Goal: Task Accomplishment & Management: Use online tool/utility

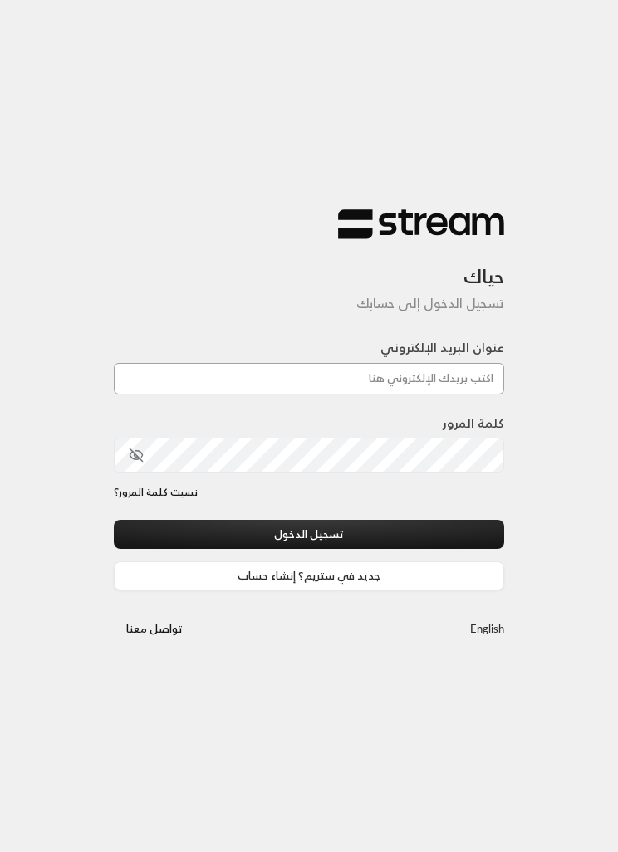
click at [454, 381] on input "عنوان البريد الإلكتروني" at bounding box center [309, 379] width 390 height 32
paste input "[EMAIL_ADDRESS][DOMAIN_NAME]"
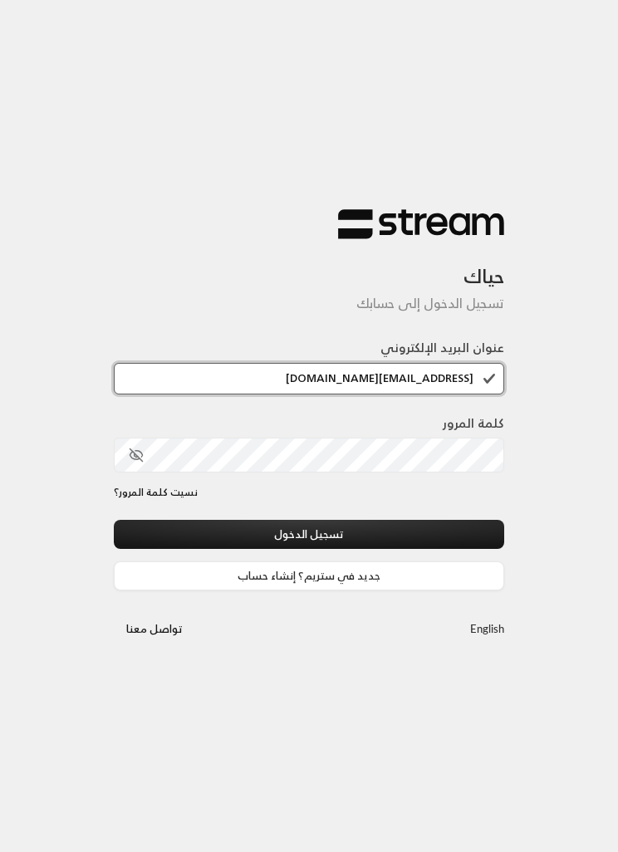
type input "[EMAIL_ADDRESS][DOMAIN_NAME]"
click at [391, 527] on button "تسجيل الدخول" at bounding box center [309, 534] width 390 height 29
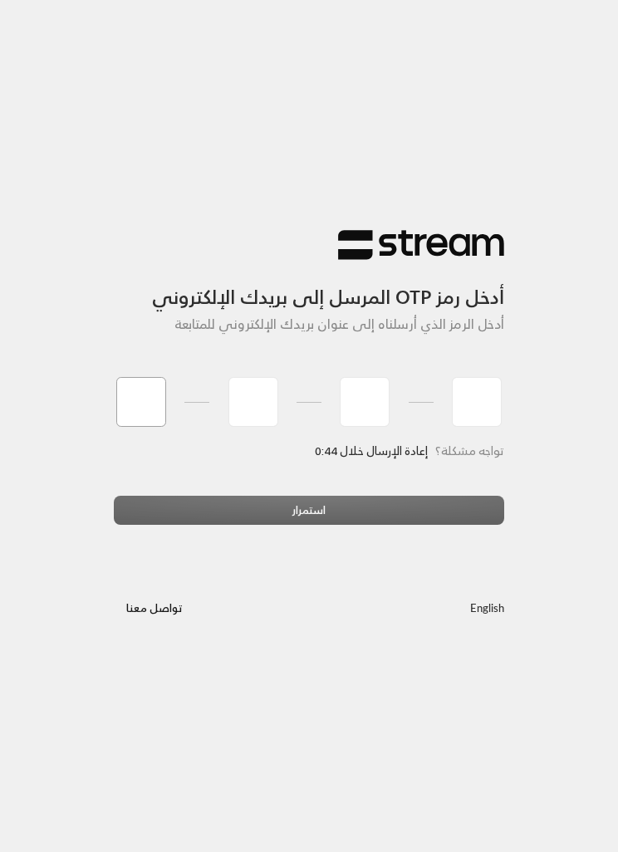
click at [140, 390] on input "tel" at bounding box center [141, 402] width 50 height 50
type input "8"
type input "4"
type input "2"
type input "1"
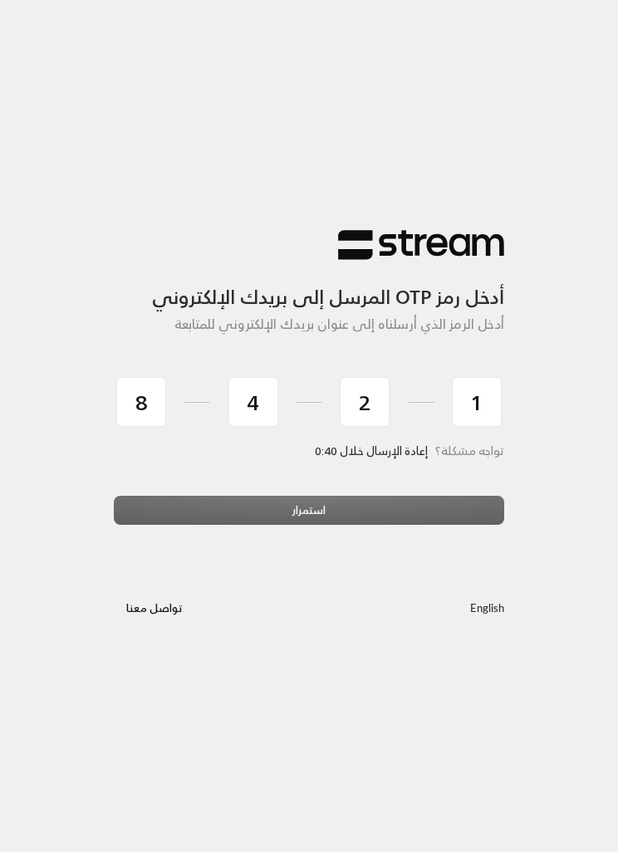
click at [302, 491] on div "تواجه مشكلة؟ إعادة الإرسال خلال 0:40" at bounding box center [309, 469] width 390 height 51
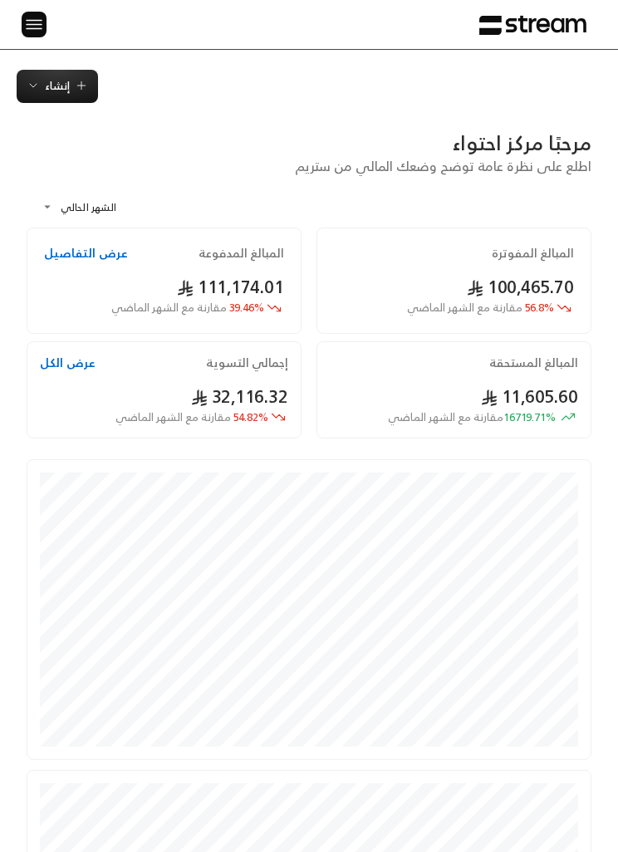
click at [17, 15] on div at bounding box center [28, 24] width 22 height 49
click at [27, 16] on img at bounding box center [34, 24] width 20 height 21
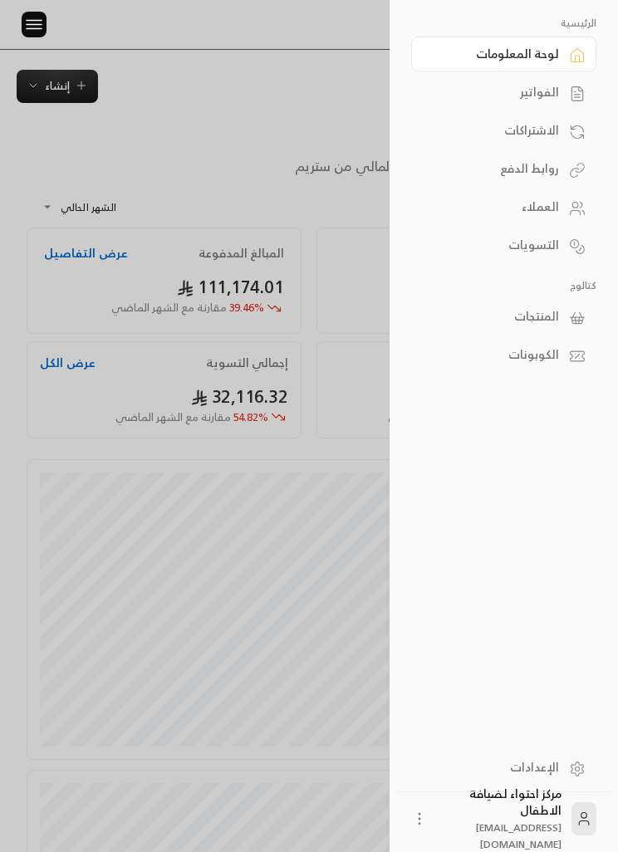
click at [573, 316] on icon at bounding box center [573, 314] width 2 height 5
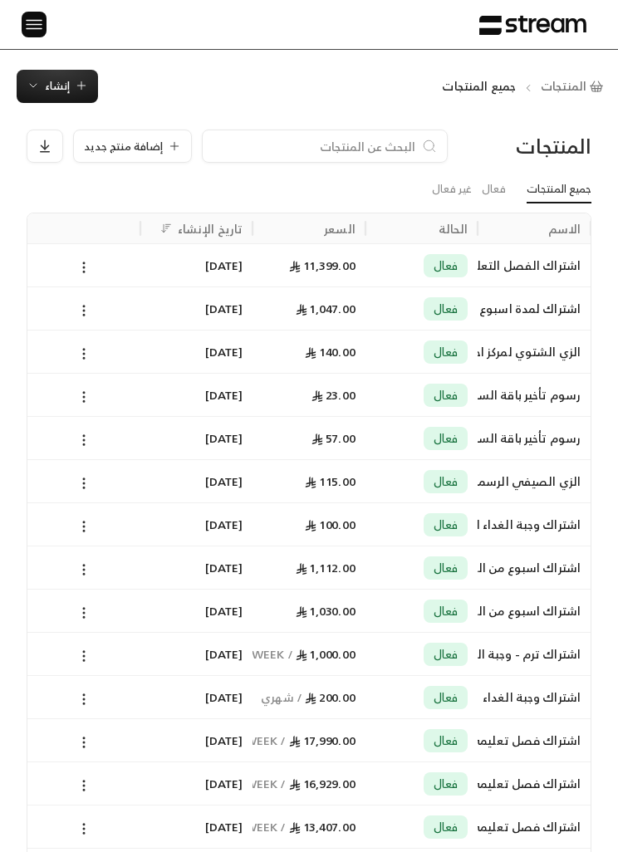
scroll to position [0, -1]
click at [66, 78] on span "إنشاء" at bounding box center [57, 85] width 25 height 19
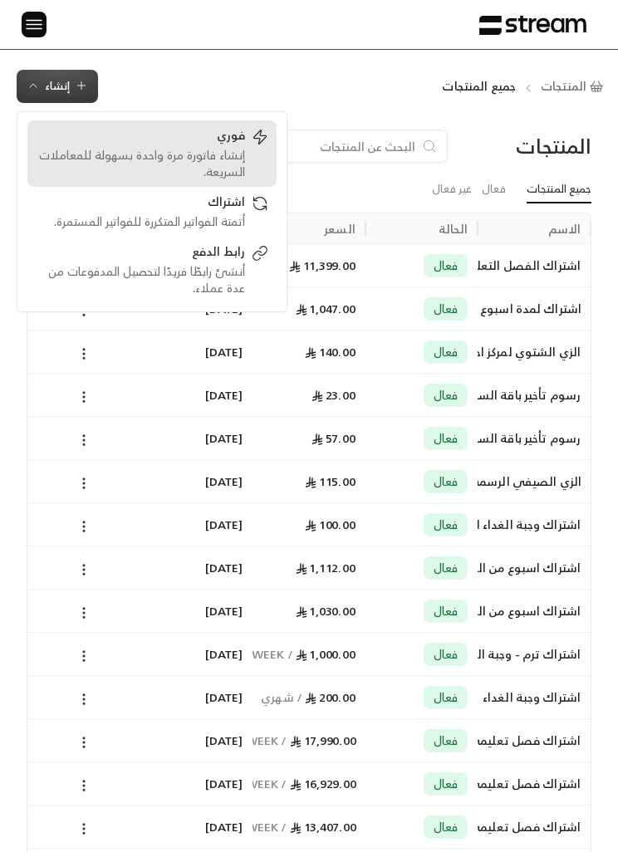
click at [242, 158] on div "إنشاء فاتورة مرة واحدة بسهولة للمعاملات السريعة." at bounding box center [140, 163] width 209 height 33
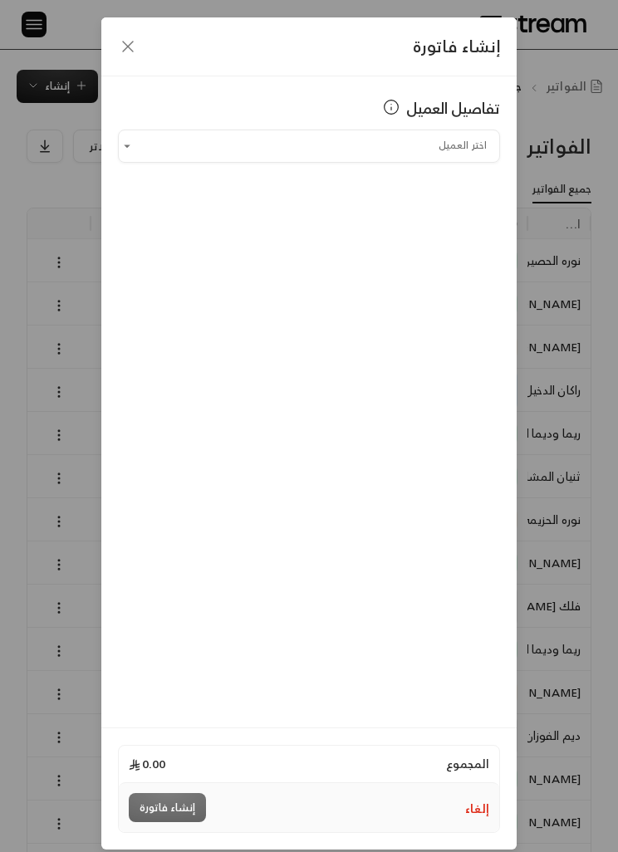
click at [463, 135] on input "اختر العميل" at bounding box center [309, 145] width 382 height 27
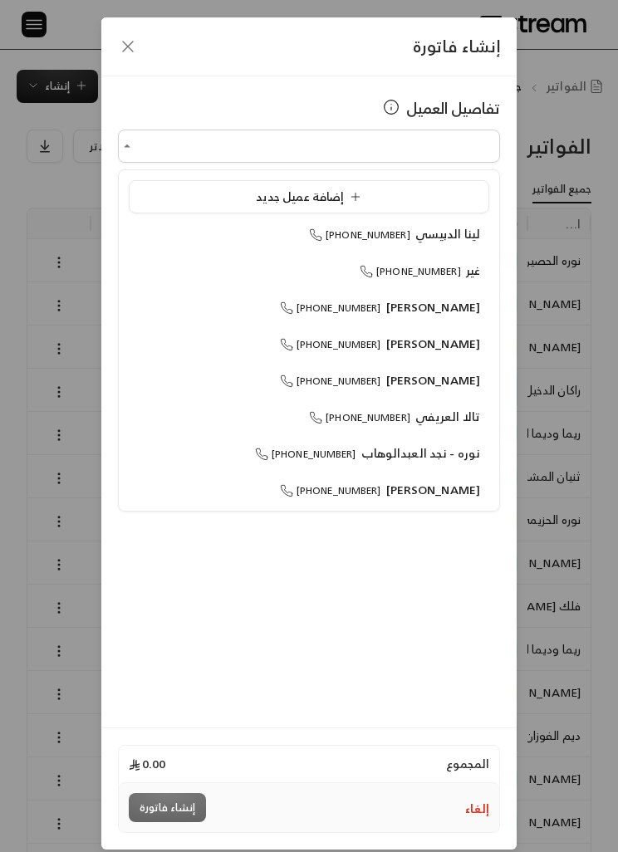
click at [139, 32] on div "إنشاء فاتورة" at bounding box center [308, 46] width 415 height 59
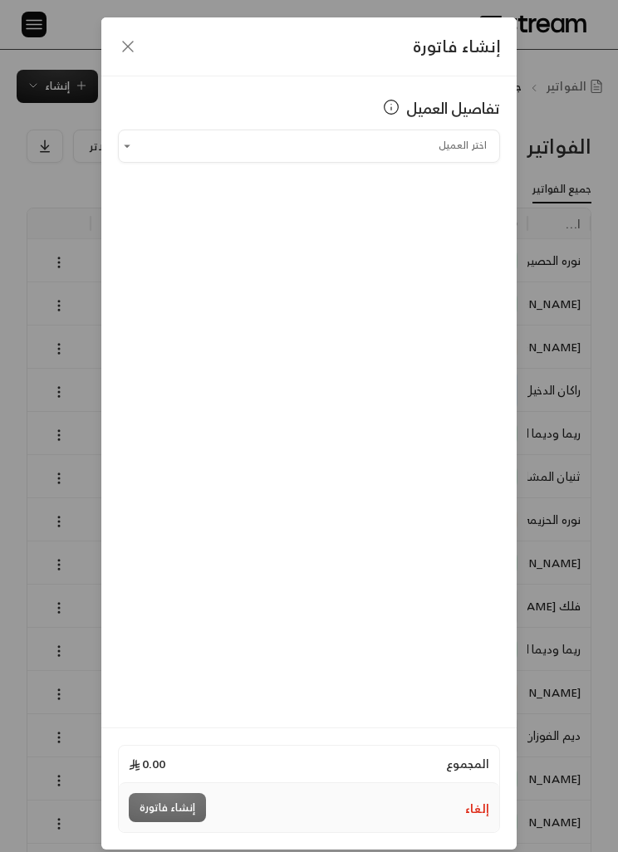
click at [135, 47] on icon "button" at bounding box center [128, 47] width 20 height 20
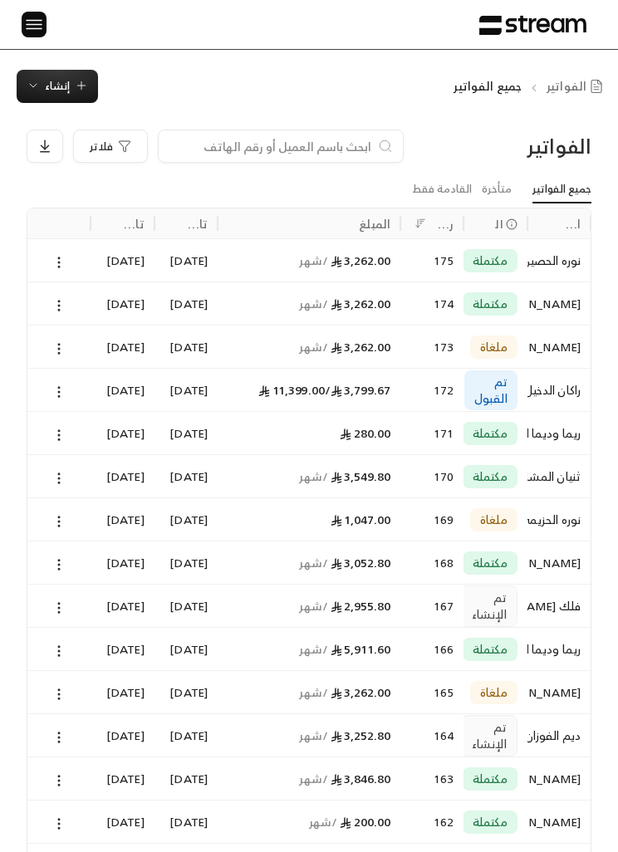
click at [31, 26] on img at bounding box center [34, 24] width 20 height 21
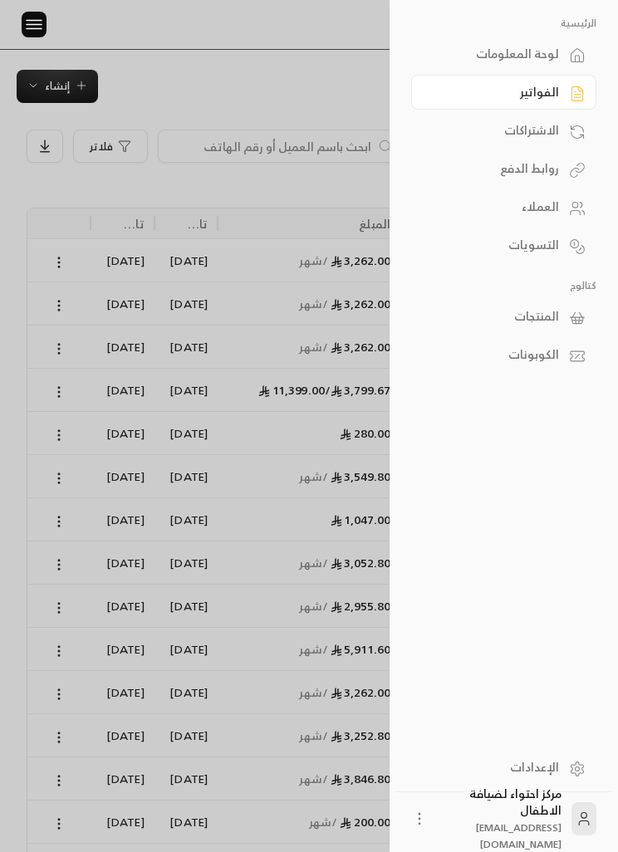
click at [551, 311] on div "المنتجات" at bounding box center [495, 316] width 127 height 17
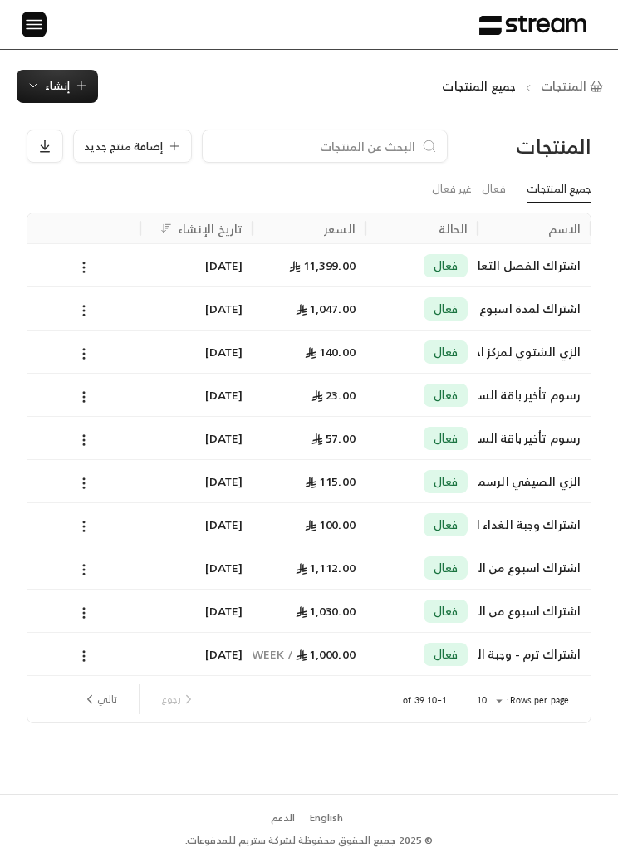
scroll to position [0, -1]
click at [139, 141] on span "إضافة منتج جديد" at bounding box center [123, 146] width 79 height 11
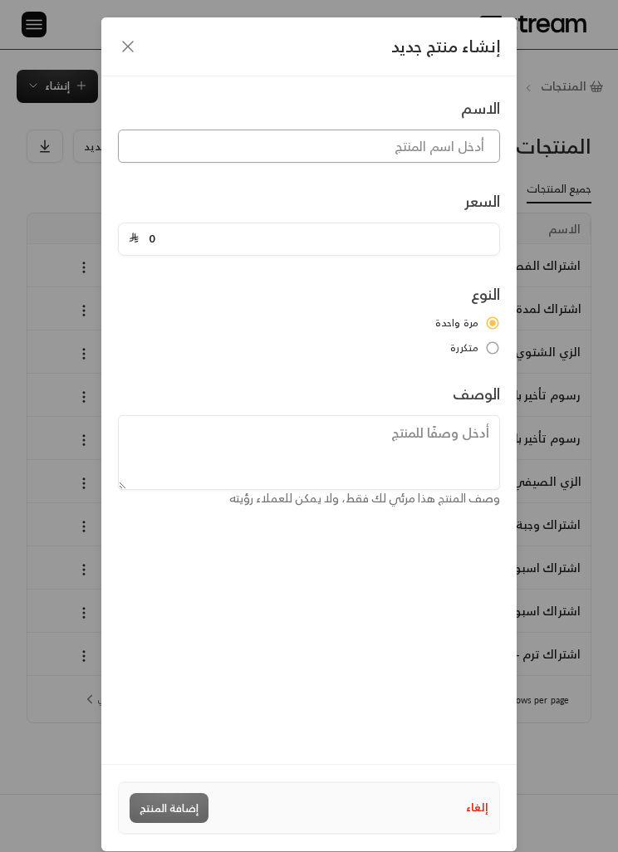
click at [433, 149] on input at bounding box center [309, 146] width 382 height 33
click at [306, 147] on input "إكمال اشتراك فصل تعليمي أ" at bounding box center [309, 146] width 382 height 33
type input "إكمال اشتراك فصل تعليمي من 7:00 إلى 3:00"
click at [312, 236] on input "0" at bounding box center [314, 239] width 351 height 32
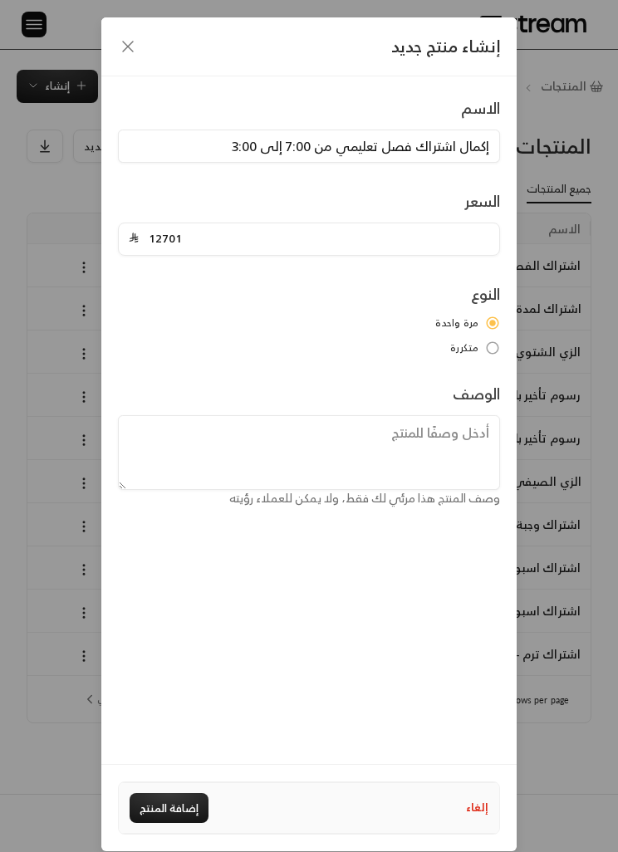
type input "12701"
click at [454, 439] on textarea at bounding box center [309, 452] width 382 height 75
click at [350, 429] on textarea "اشتراك فصل تعليمي مع خصم سعر اشتراك شهر" at bounding box center [309, 452] width 382 height 75
click at [349, 429] on textarea "اشتراك فصل تعليمي مع خصم سعر اشتراك شهر" at bounding box center [309, 452] width 382 height 75
click at [158, 435] on textarea "اشتراك فصل تعليمي اضافة إلى خصم سعر اشتراك شهر" at bounding box center [309, 452] width 382 height 75
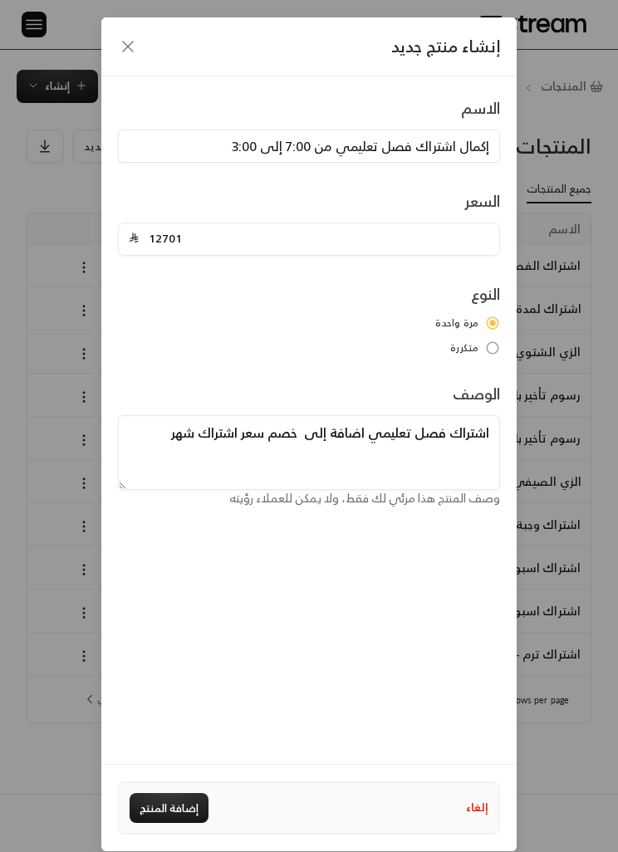
click at [328, 425] on textarea "اشتراك فصل تعليمي اضافة إلى خصم سعر اشتراك شهر" at bounding box center [309, 452] width 382 height 75
click at [327, 424] on textarea "اشتراك فصل تعليمي اضافة إلى خصم سعر اشتراك شهر" at bounding box center [309, 452] width 382 height 75
click at [336, 418] on textarea "اشتراك فصل تعليمي إلى خصم سعر اشتراك شهر" at bounding box center [309, 452] width 382 height 75
click at [336, 417] on textarea "اشتراك فصل تعليمي إلى خصم سعر اشتراك شهر" at bounding box center [309, 452] width 382 height 75
click at [348, 424] on textarea "اشتراك فصل تعليمي إلى خصم سعر اشتراك شهر" at bounding box center [309, 452] width 382 height 75
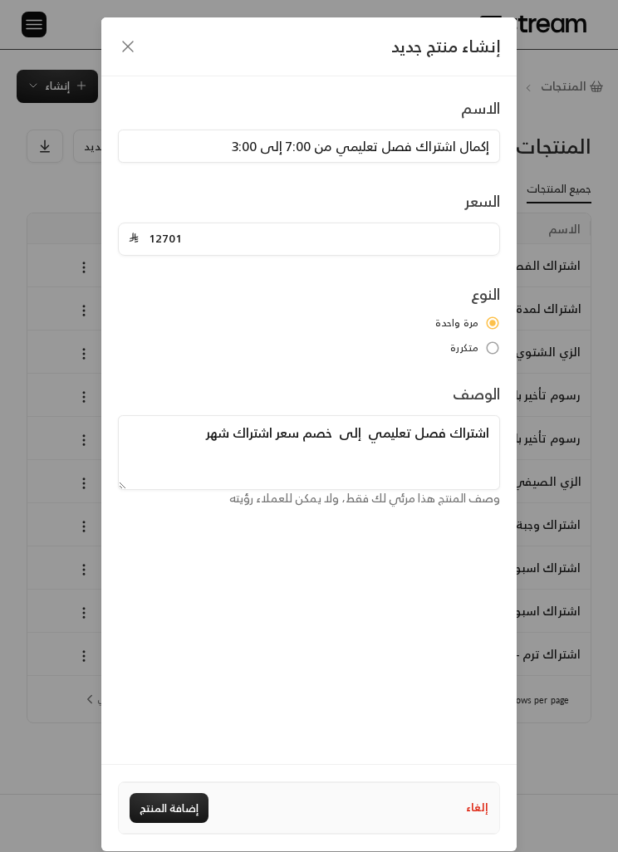
click at [348, 424] on textarea "اشتراك فصل تعليمي إلى خصم سعر اشتراك شهر" at bounding box center [309, 452] width 382 height 75
click at [301, 428] on textarea "اشتراك فصل تعليمي مضاف خصم سعر اشتراك شهر" at bounding box center [309, 452] width 382 height 75
click at [311, 430] on textarea "اشتراك فصل تعليمي مضاف له خصم سعر اشتراك شهر" at bounding box center [309, 452] width 382 height 75
click at [359, 438] on textarea "اشتراك فصل تعليمي مضاف له خصم سعر اشتراك شهر" at bounding box center [309, 452] width 382 height 75
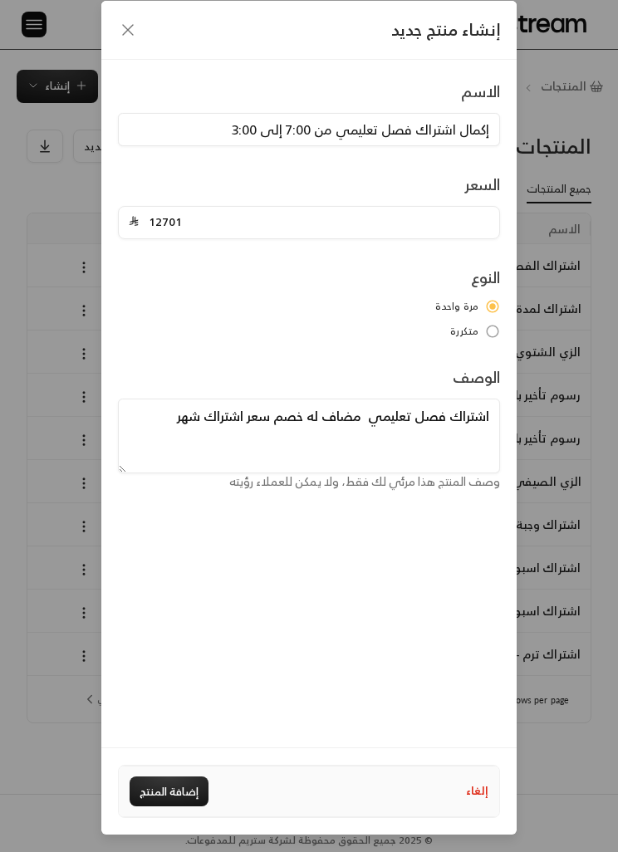
type textarea "اشتراك فصل تعليمي مضاف له خصم سعر اشتراك شهر"
click at [422, 492] on div "الاسم إكمال اشتراك فصل تعليمي من 7:00 إلى 3:00 السعر 12701 النوع مرة واحدة متكر…" at bounding box center [308, 404] width 415 height 688
click at [174, 777] on button "إضافة المنتج" at bounding box center [169, 792] width 79 height 30
type input "0"
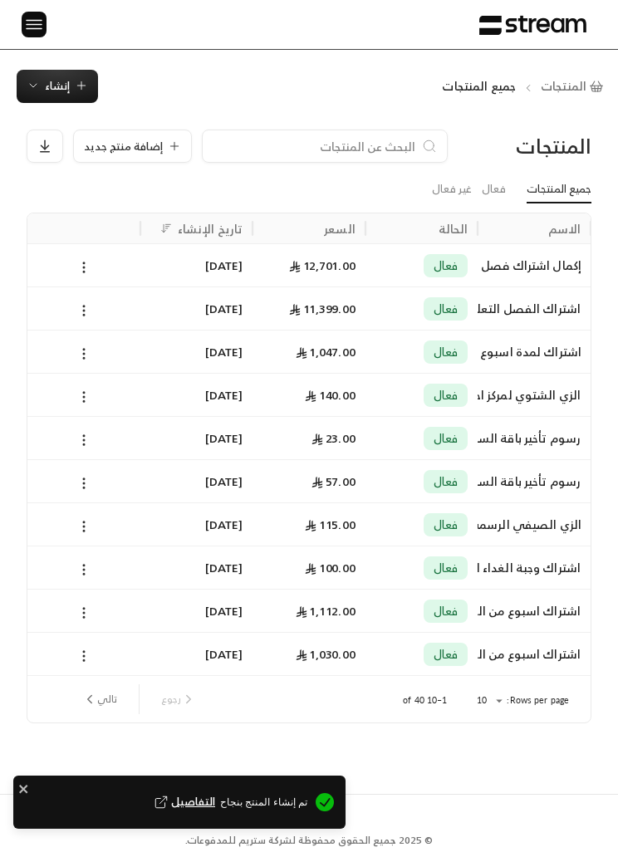
click at [51, 76] on span "إنشاء" at bounding box center [57, 85] width 25 height 19
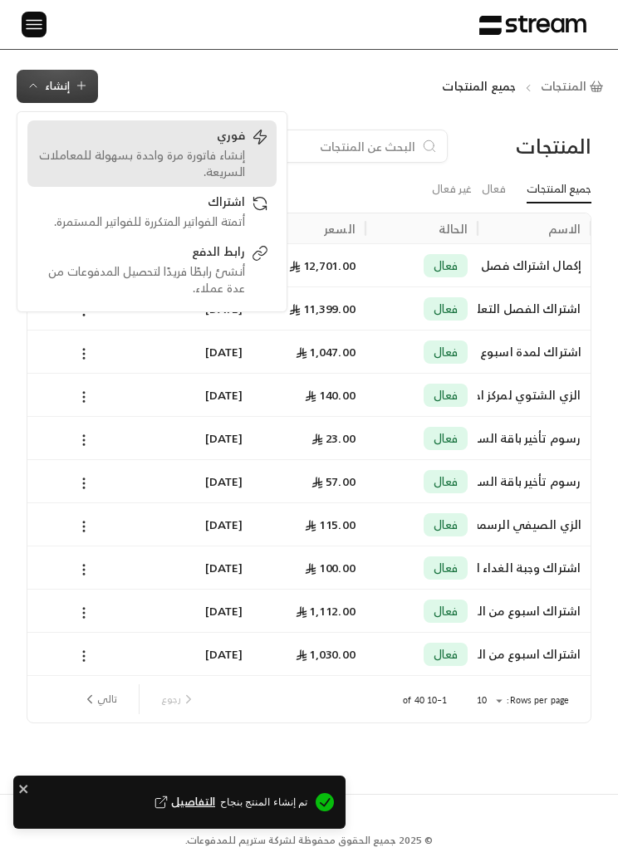
click at [237, 154] on div "إنشاء فاتورة مرة واحدة بسهولة للمعاملات السريعة." at bounding box center [140, 163] width 209 height 33
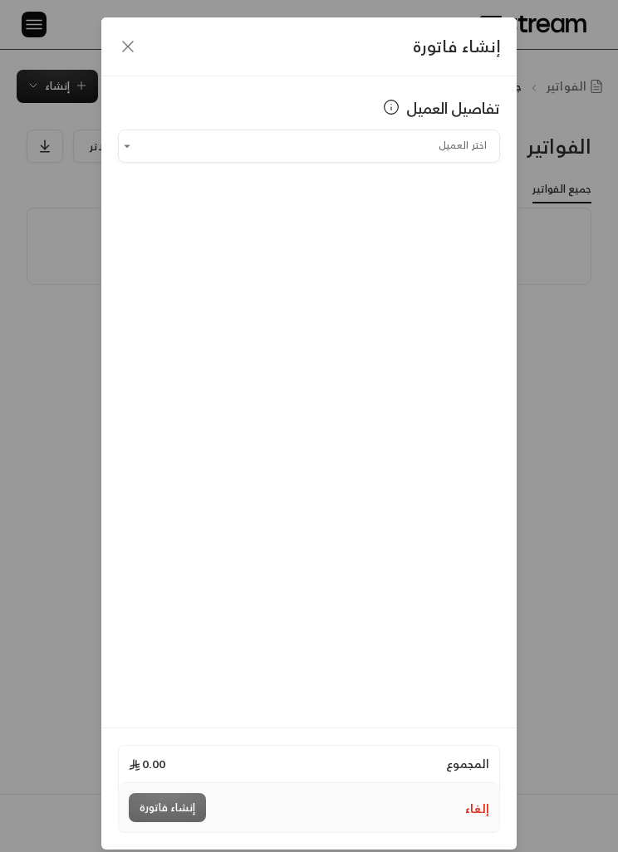
click at [450, 149] on input "اختر العميل" at bounding box center [309, 145] width 382 height 27
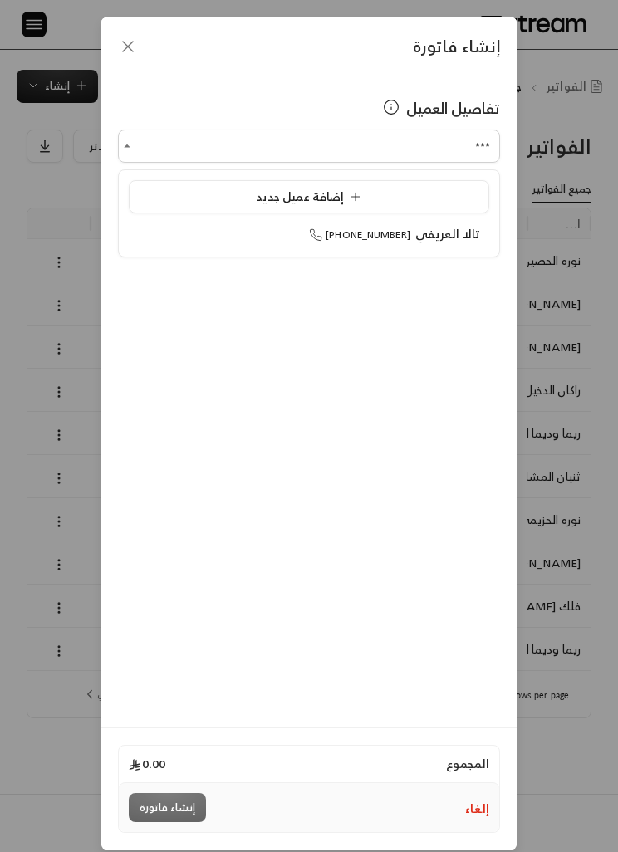
click at [458, 233] on span "تالا العريفي" at bounding box center [447, 233] width 65 height 21
type input "**********"
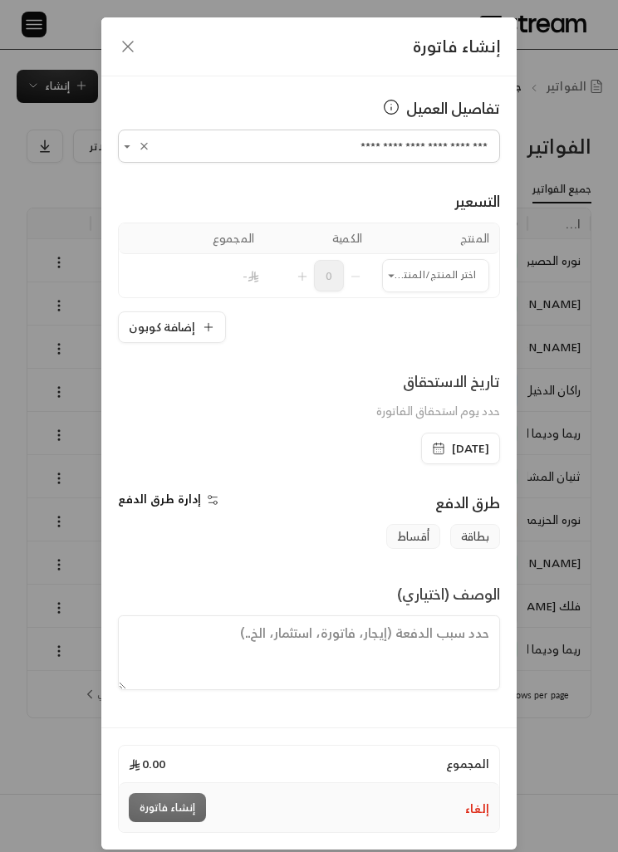
click at [438, 277] on input "اختر العميل" at bounding box center [435, 275] width 107 height 27
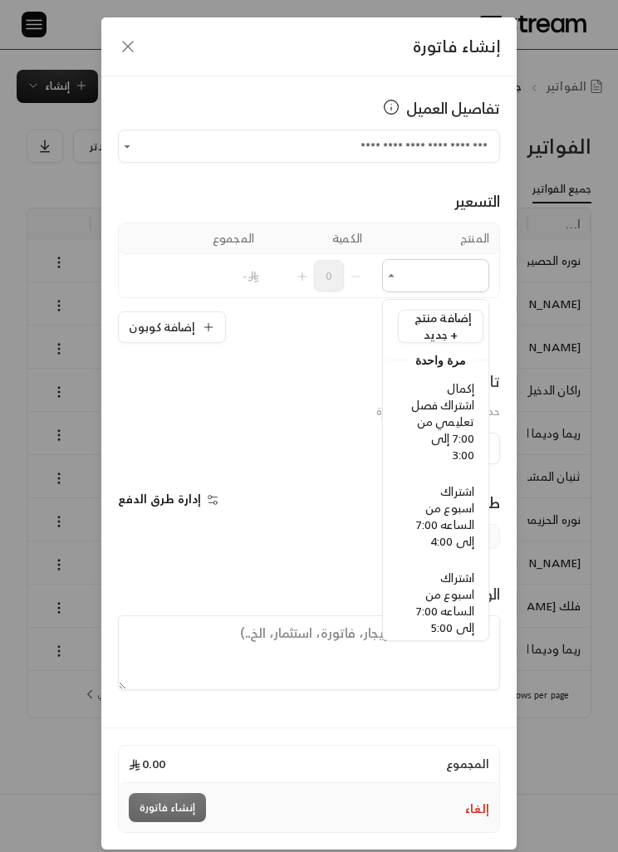
scroll to position [0, -5]
click at [464, 410] on span "إكمال اشتراك فصل تعليمي من 7:00 إلى 3:00" at bounding box center [442, 421] width 63 height 87
type input "**********"
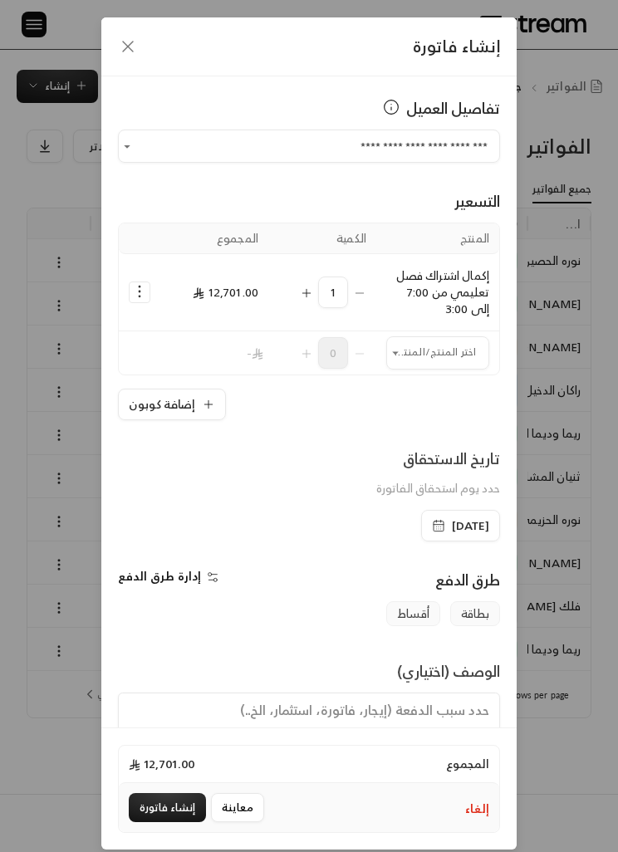
click at [432, 520] on icon "button" at bounding box center [438, 525] width 13 height 13
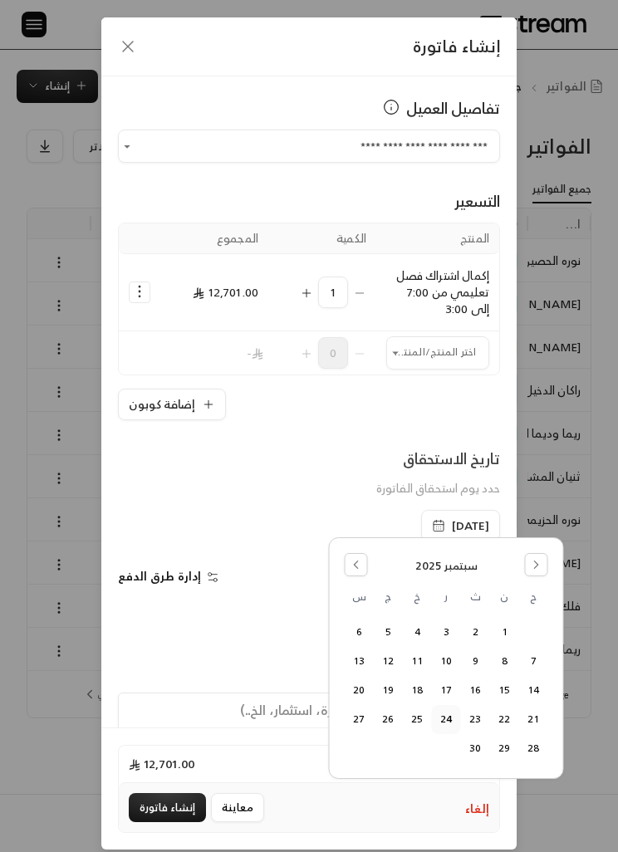
click at [411, 713] on button "25" at bounding box center [417, 719] width 27 height 27
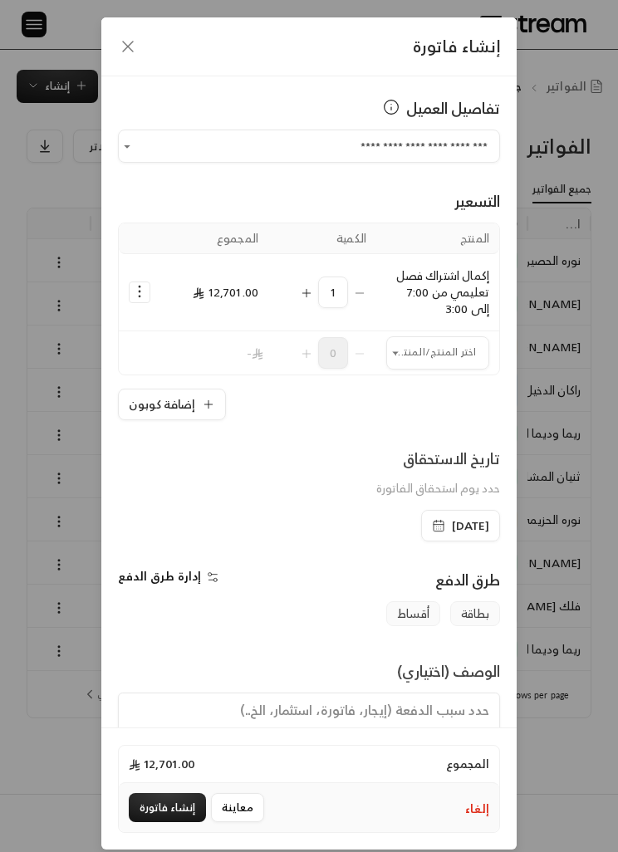
click at [421, 513] on div "[DATE]" at bounding box center [460, 526] width 79 height 32
click at [432, 518] on span "[DATE]" at bounding box center [460, 525] width 57 height 17
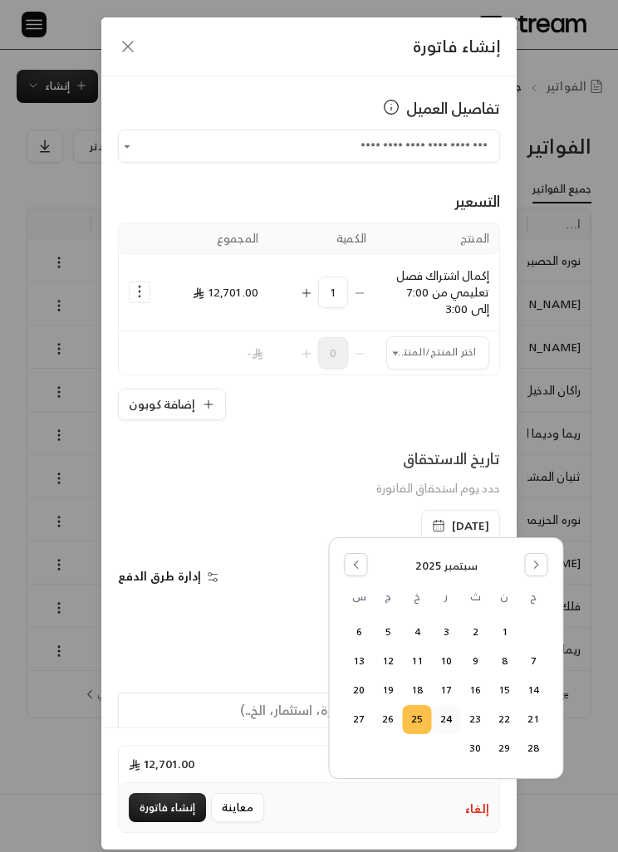
click at [527, 556] on button "Go to the Next Month" at bounding box center [536, 564] width 23 height 23
click at [349, 560] on button "Go to the Previous Month" at bounding box center [356, 564] width 23 height 23
click at [348, 561] on button "Go to the Previous Month" at bounding box center [356, 564] width 23 height 23
click at [544, 558] on button "Go to the Next Month" at bounding box center [536, 564] width 23 height 23
click at [449, 716] on button "24" at bounding box center [446, 719] width 27 height 27
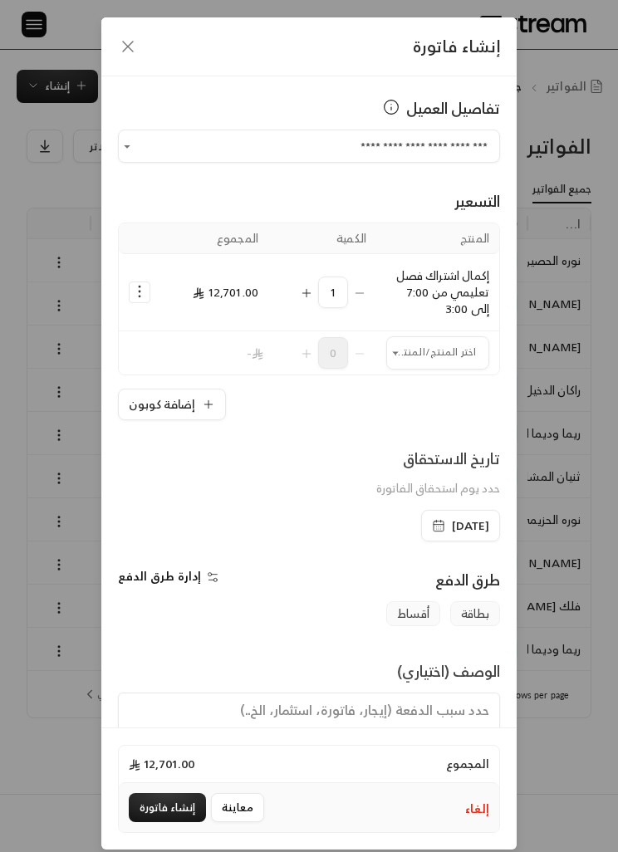
click at [421, 522] on div "[DATE]" at bounding box center [460, 526] width 79 height 32
click at [432, 522] on icon "button" at bounding box center [438, 525] width 13 height 13
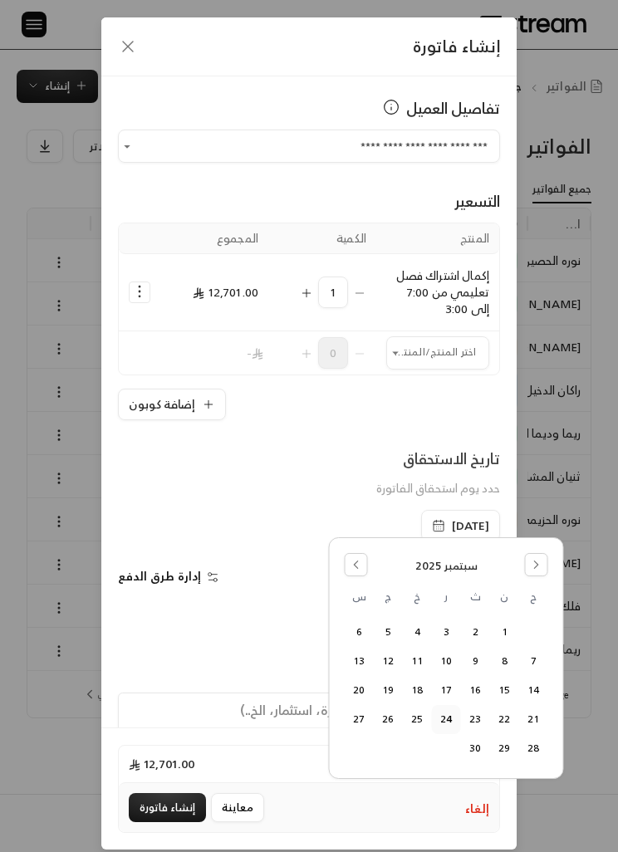
click at [320, 472] on div "تاريخ الاستحقاق حدد يوم استحقاق الفاتورة" at bounding box center [308, 478] width 397 height 63
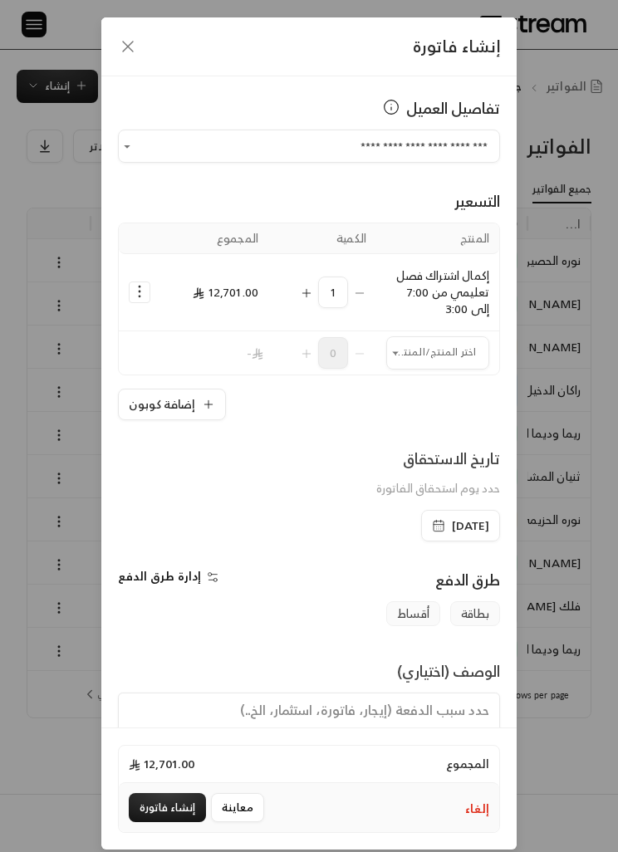
click at [306, 738] on textarea at bounding box center [309, 730] width 382 height 75
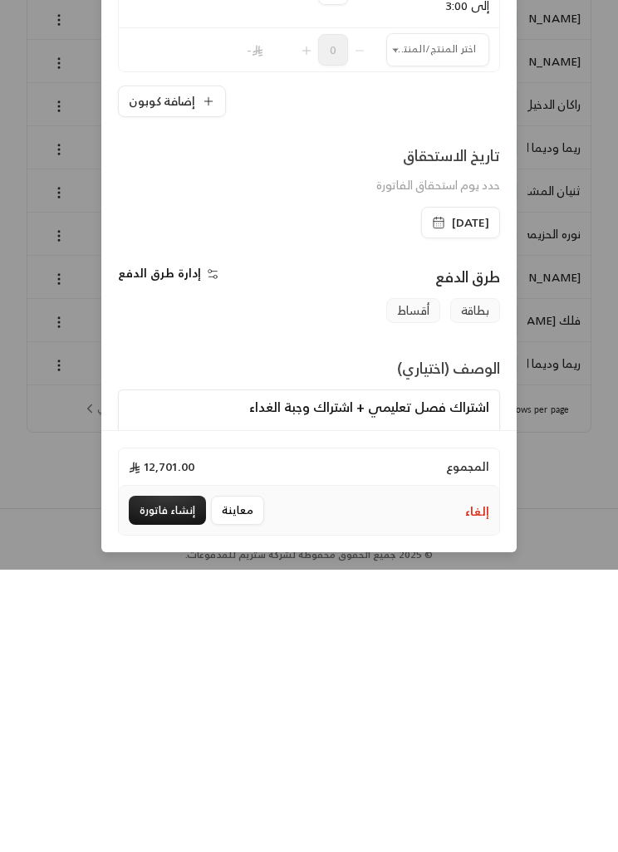
scroll to position [68, 0]
type textarea "اشتراك فصل تعليمي + اشتراك وجبة الغداء"
click at [236, 778] on button "معاينة" at bounding box center [237, 792] width 53 height 29
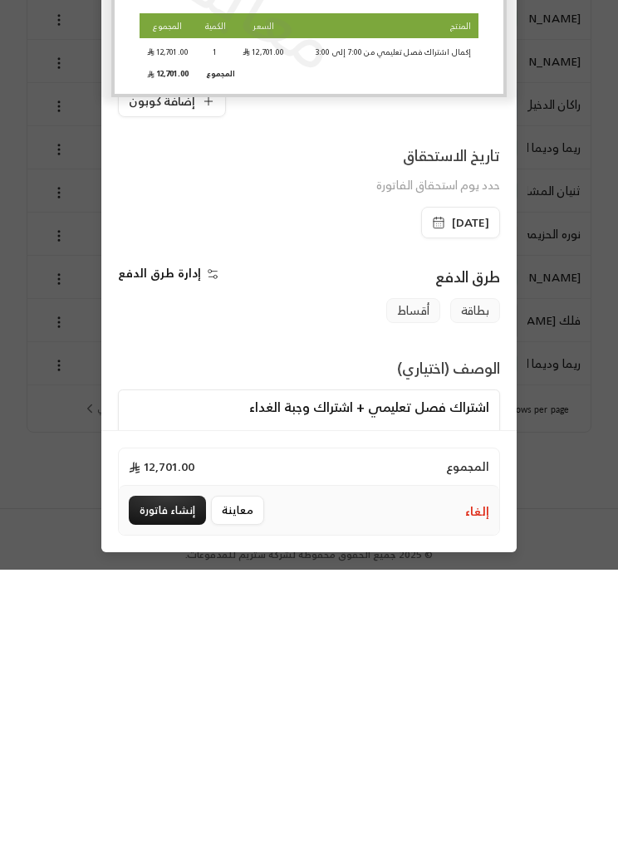
click at [277, 435] on div "معاينة الفاتورة نسخة من الفاتورة للمعاينة فقط معاينة معاينة مركز احتواء لضيافة …" at bounding box center [309, 426] width 618 height 852
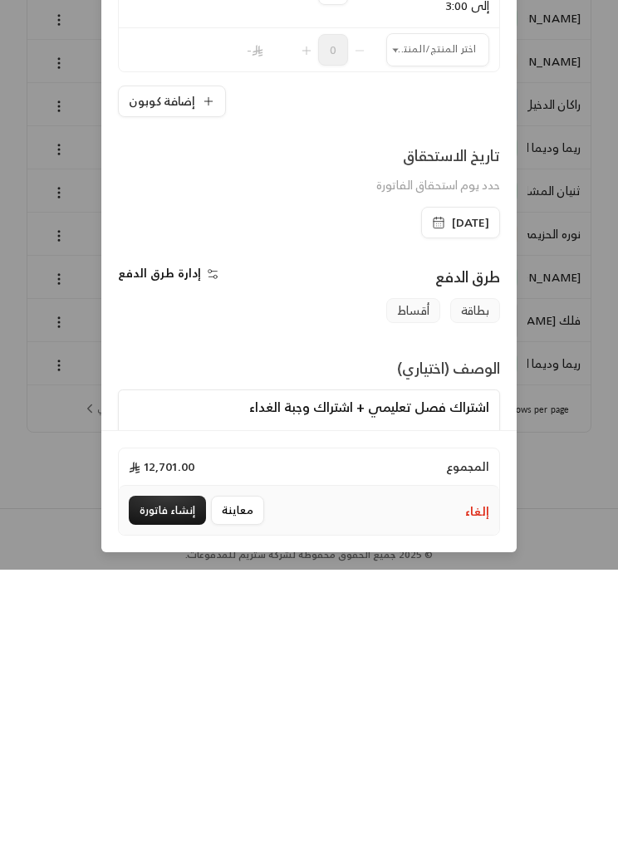
click at [574, 461] on div "**********" at bounding box center [309, 426] width 618 height 852
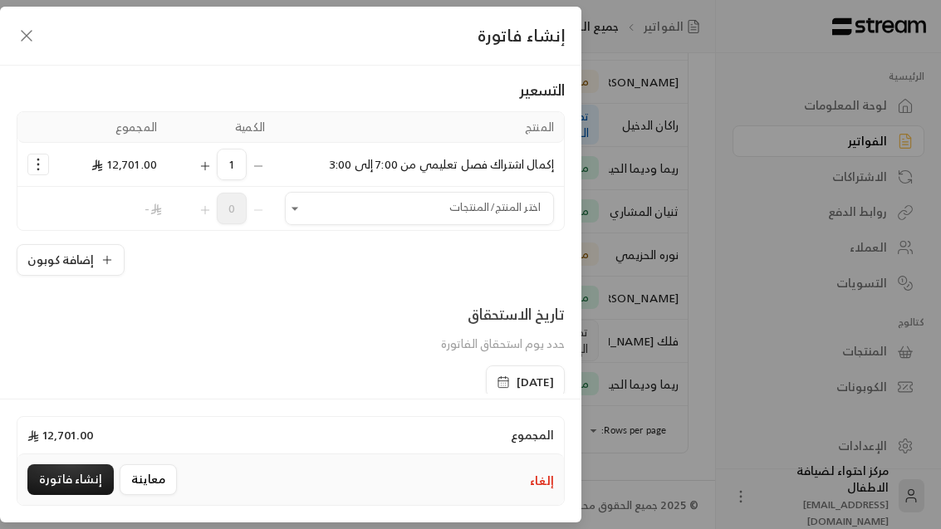
scroll to position [164, 0]
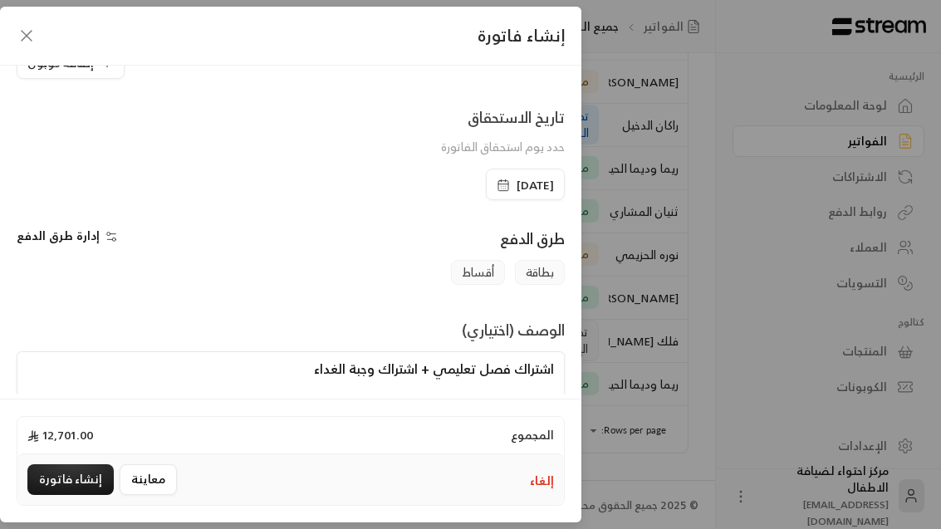
click at [71, 495] on button "إنشاء فاتورة" at bounding box center [70, 479] width 86 height 31
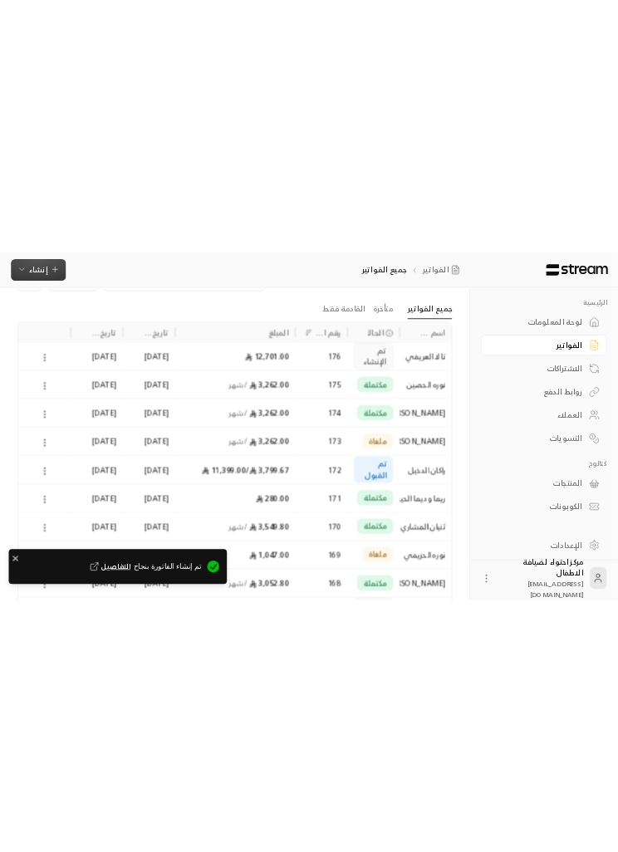
scroll to position [0, -1]
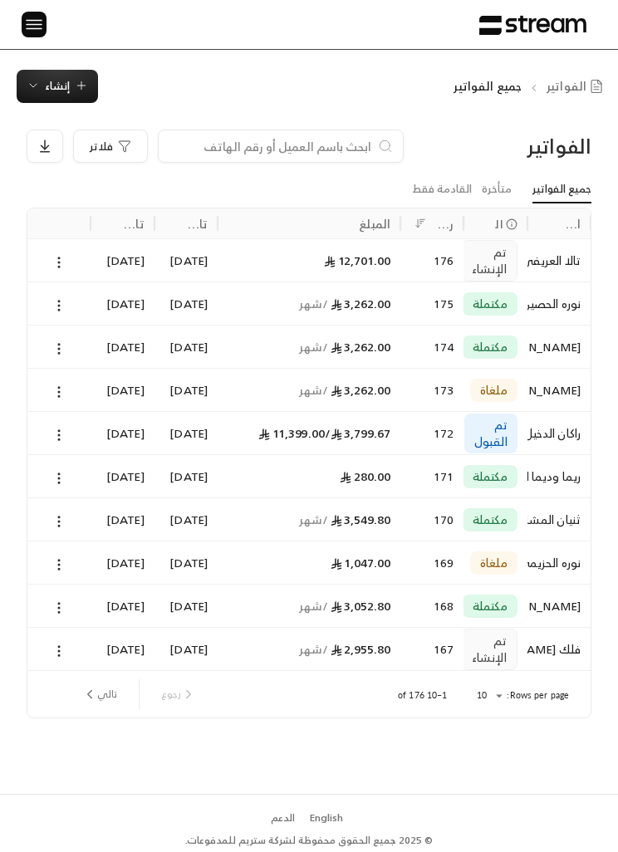
click at [347, 140] on input at bounding box center [270, 146] width 203 height 18
type input "اميو"
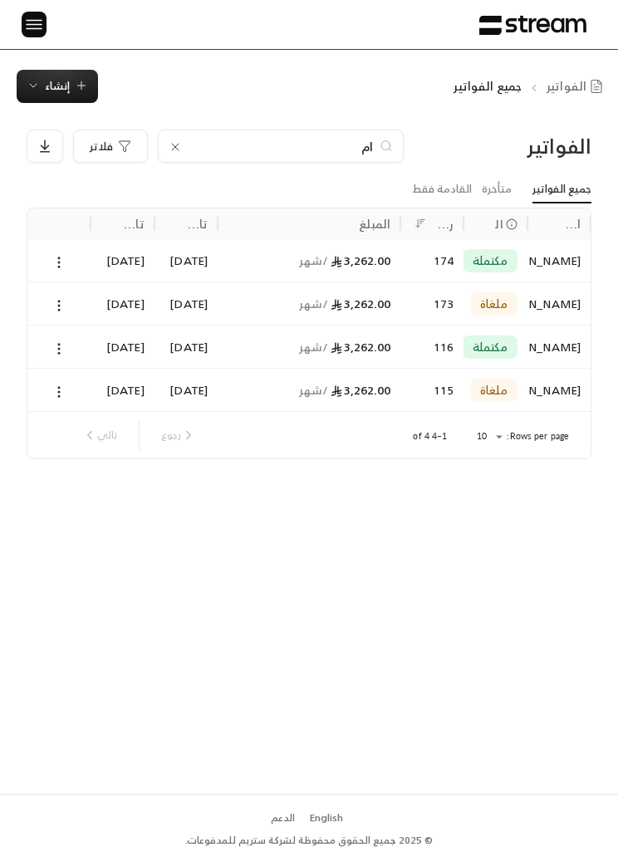
type input "ا"
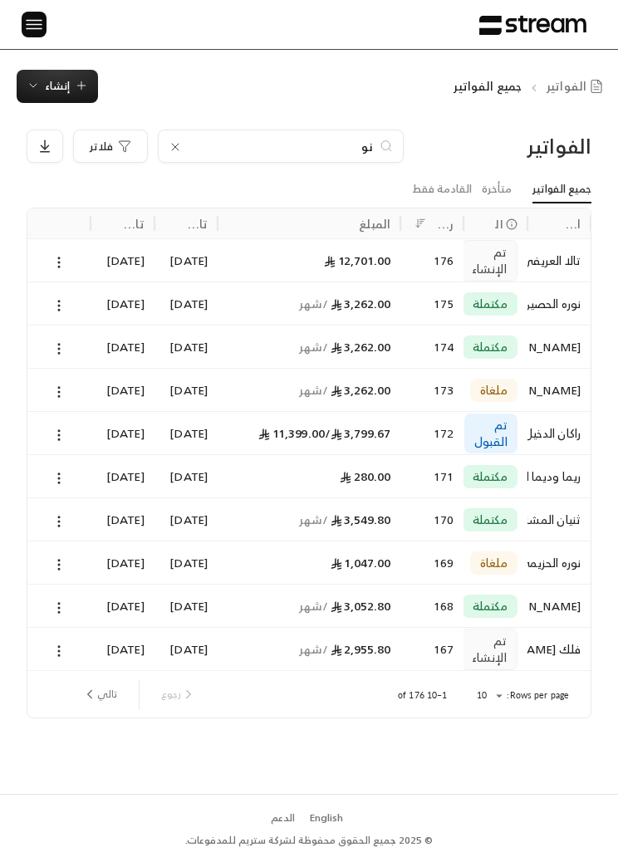
type input "نوف"
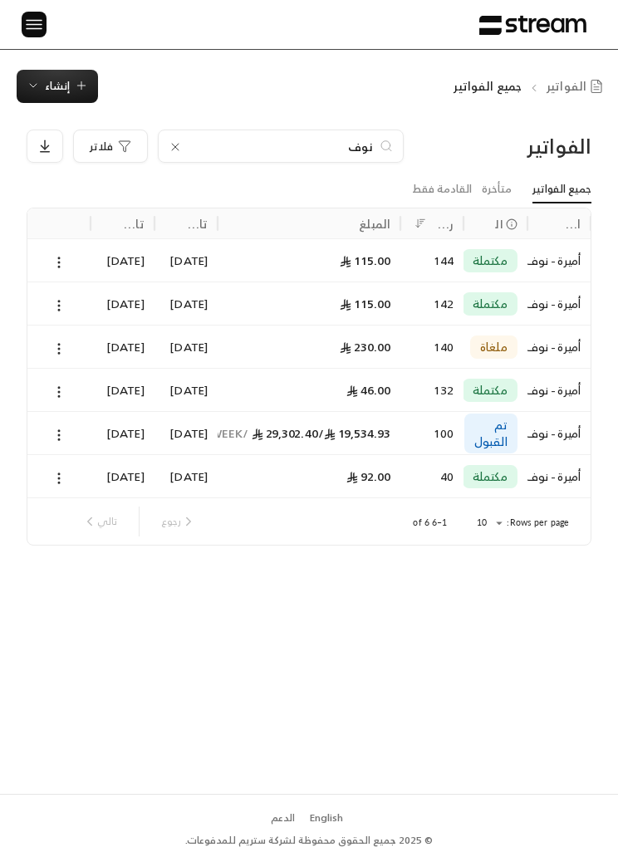
click at [101, 430] on div "[DATE]" at bounding box center [122, 433] width 43 height 42
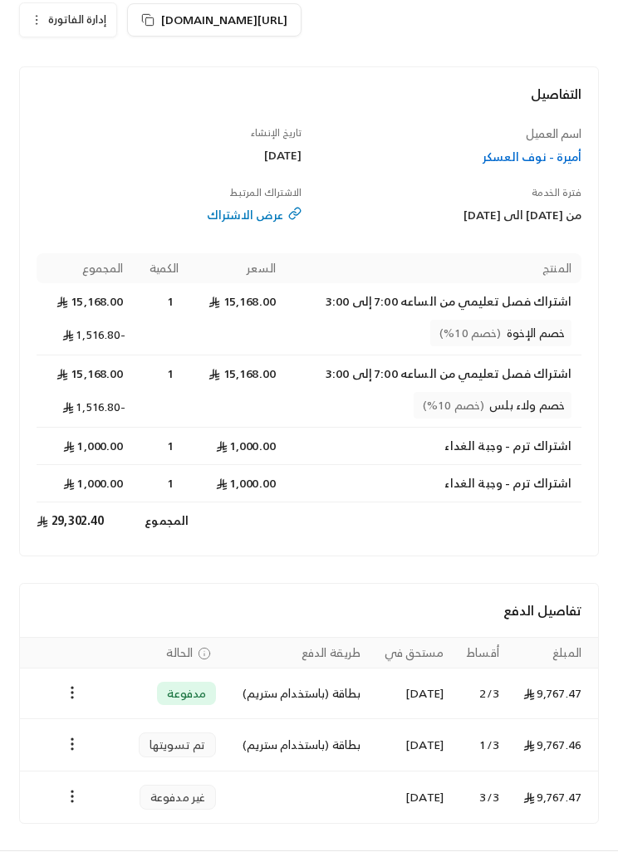
scroll to position [162, 0]
